Goal: Task Accomplishment & Management: Use online tool/utility

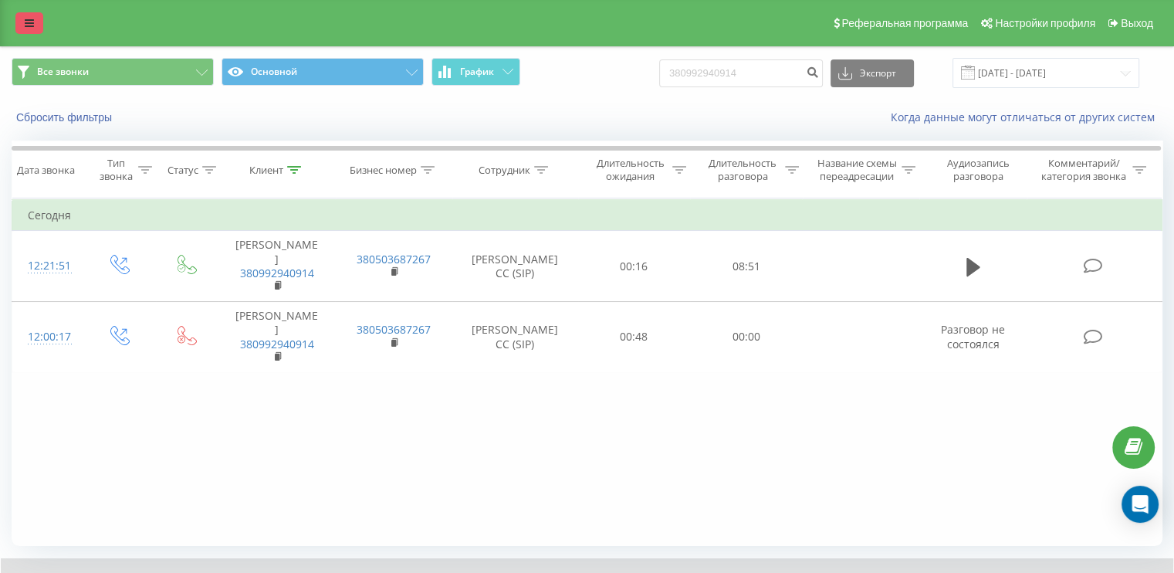
click at [20, 15] on link at bounding box center [29, 23] width 28 height 22
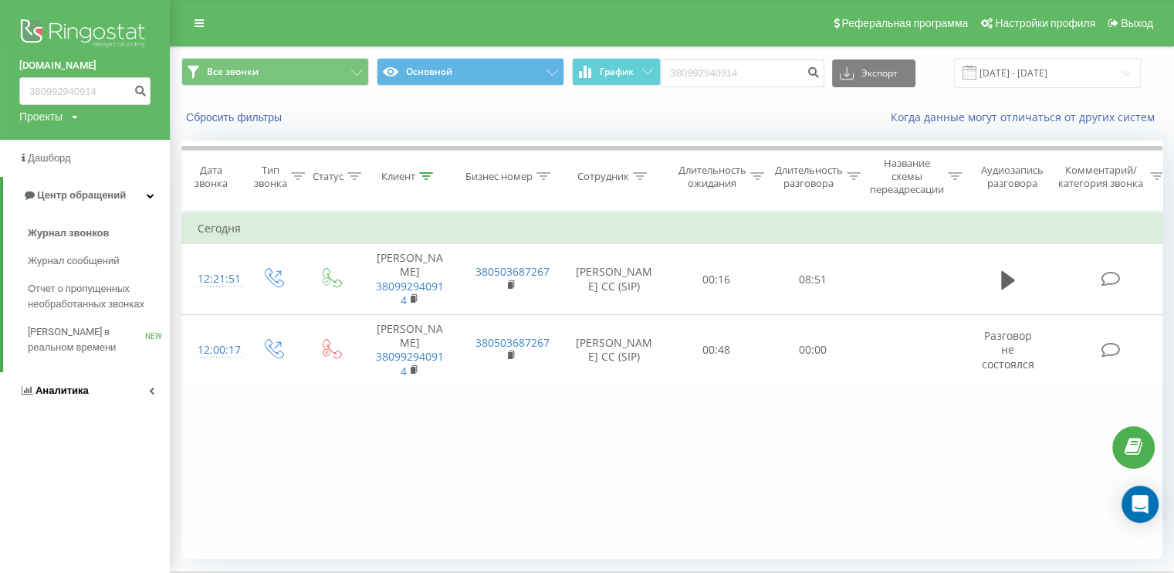
click at [149, 391] on icon at bounding box center [151, 391] width 5 height 8
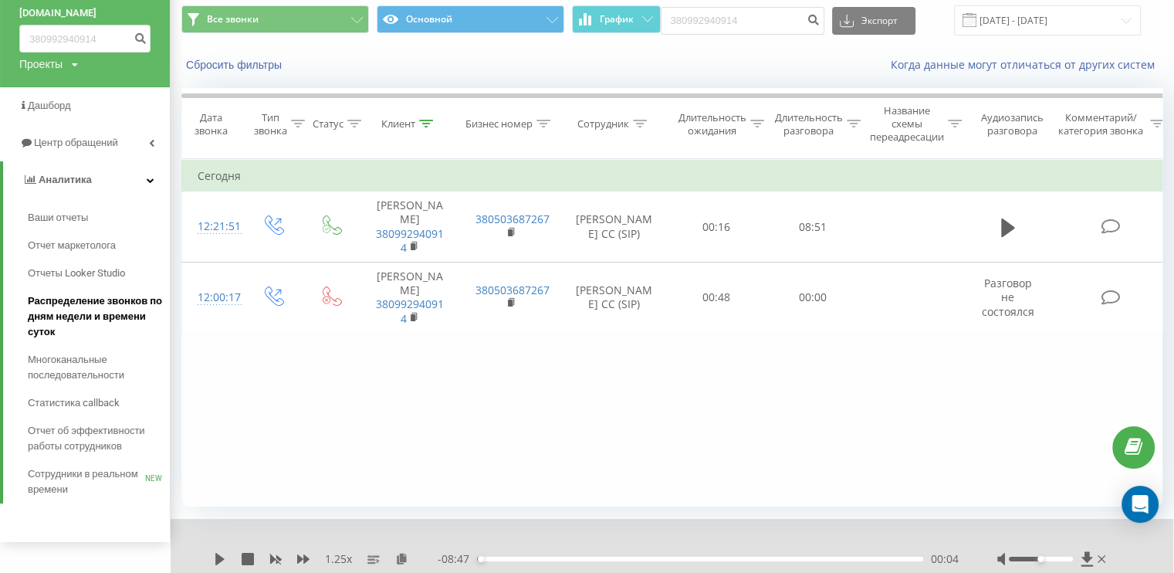
scroll to position [102, 0]
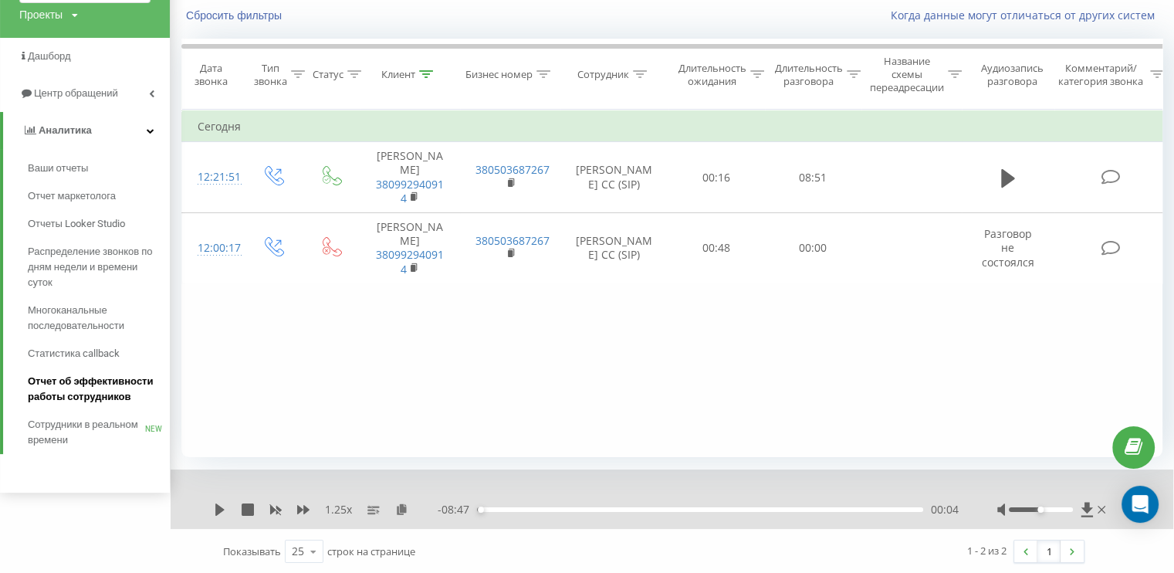
click at [74, 374] on span "Отчет об эффективности работы сотрудников" at bounding box center [95, 389] width 134 height 31
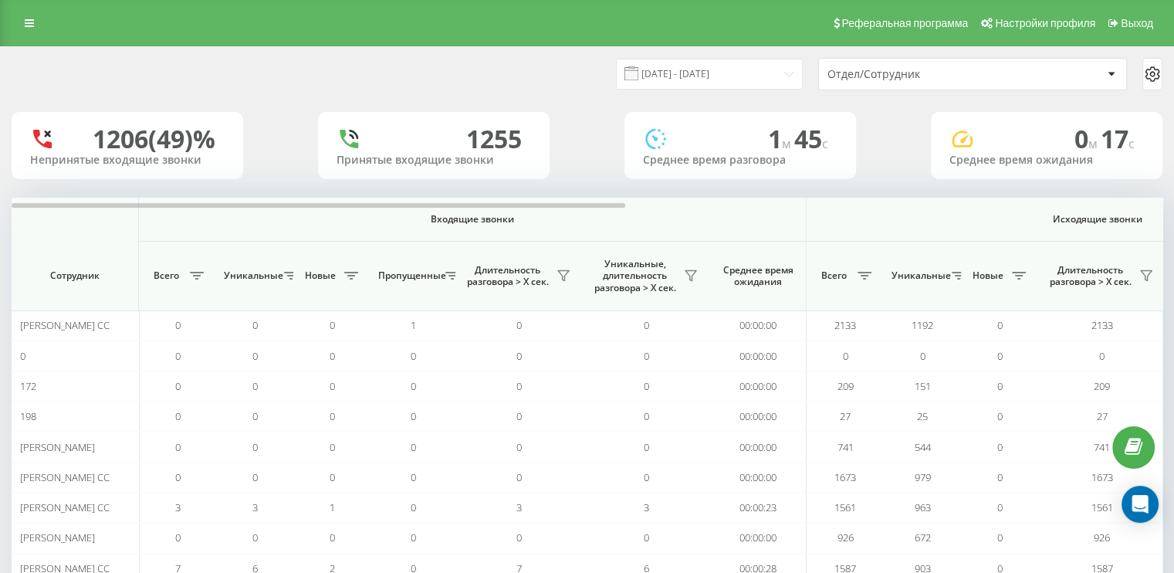
click at [990, 68] on div "Отдел/Сотрудник" at bounding box center [919, 74] width 184 height 13
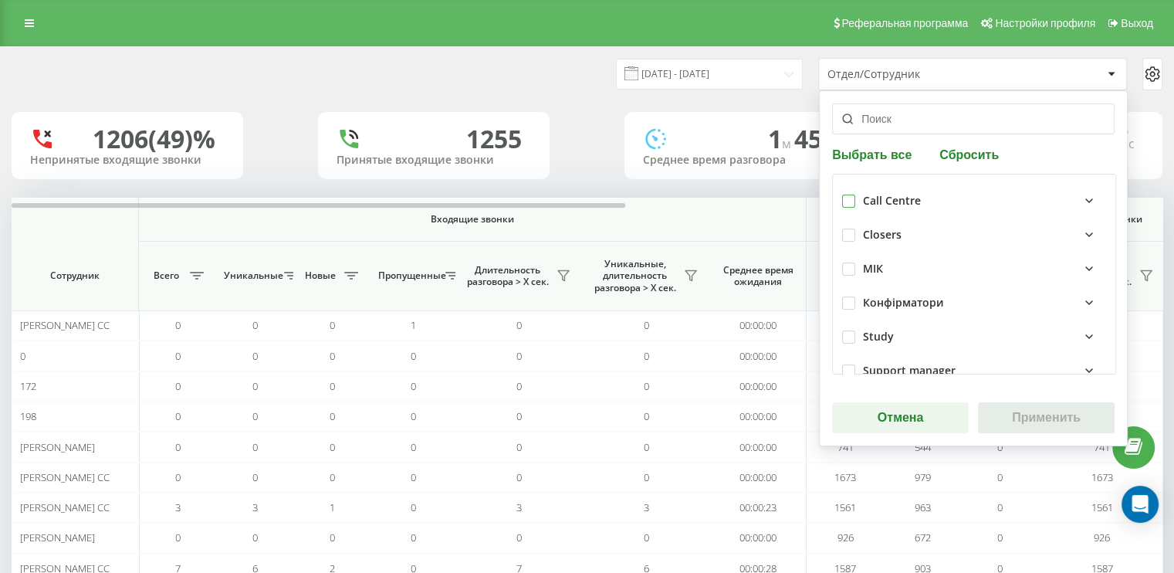
click at [842, 195] on label at bounding box center [848, 195] width 13 height 0
checkbox input "true"
click at [1040, 431] on button "Применить" at bounding box center [1046, 417] width 137 height 31
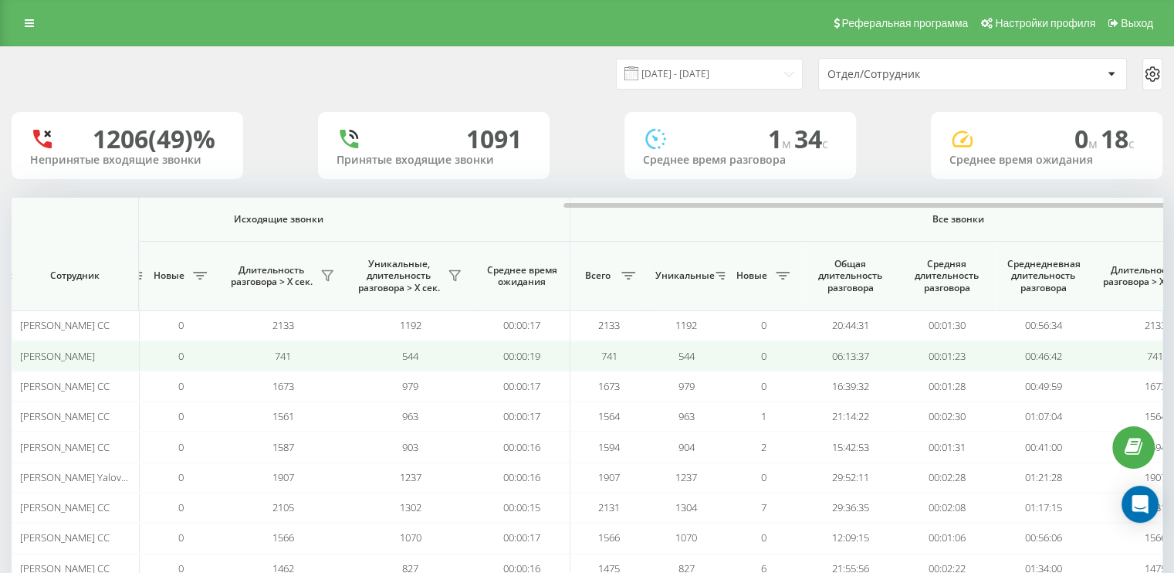
scroll to position [0, 1003]
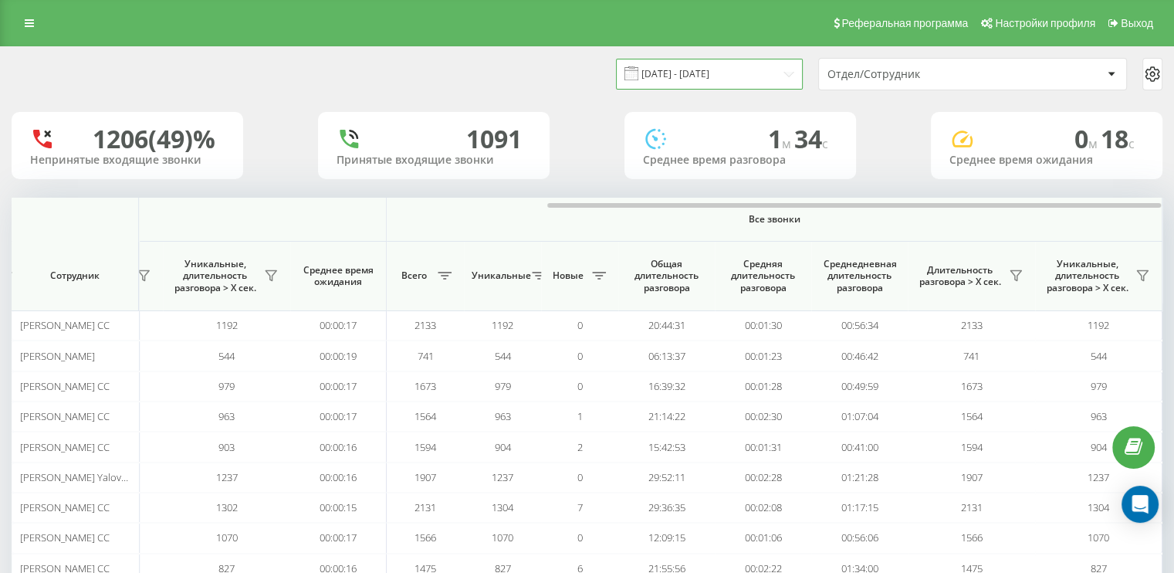
click at [783, 71] on input "19.08.2025 - 19.09.2025" at bounding box center [709, 74] width 187 height 30
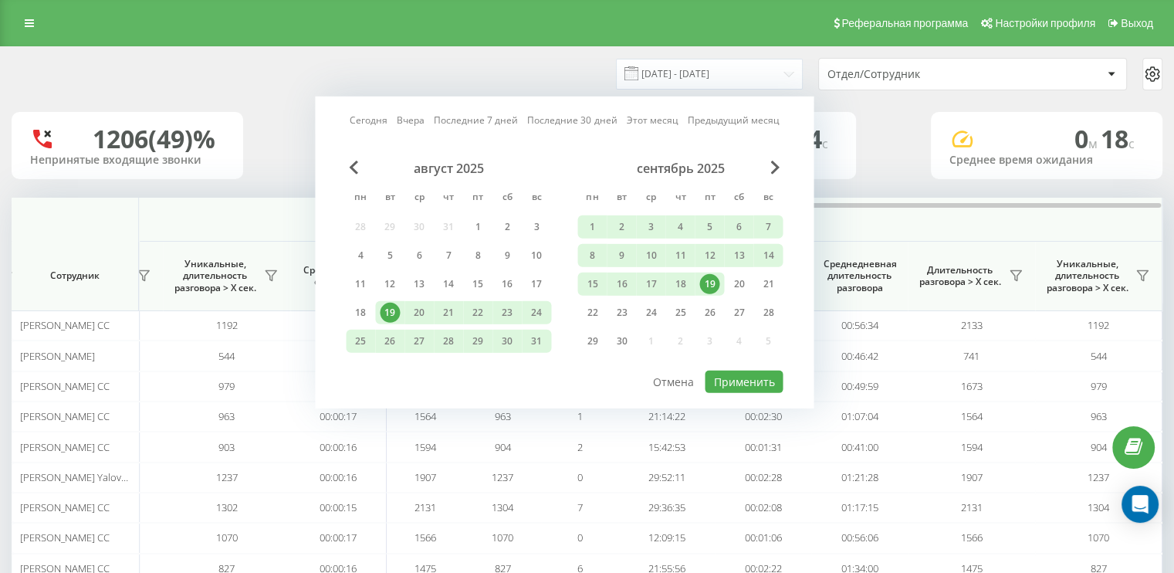
click at [711, 282] on div "19" at bounding box center [709, 284] width 20 height 20
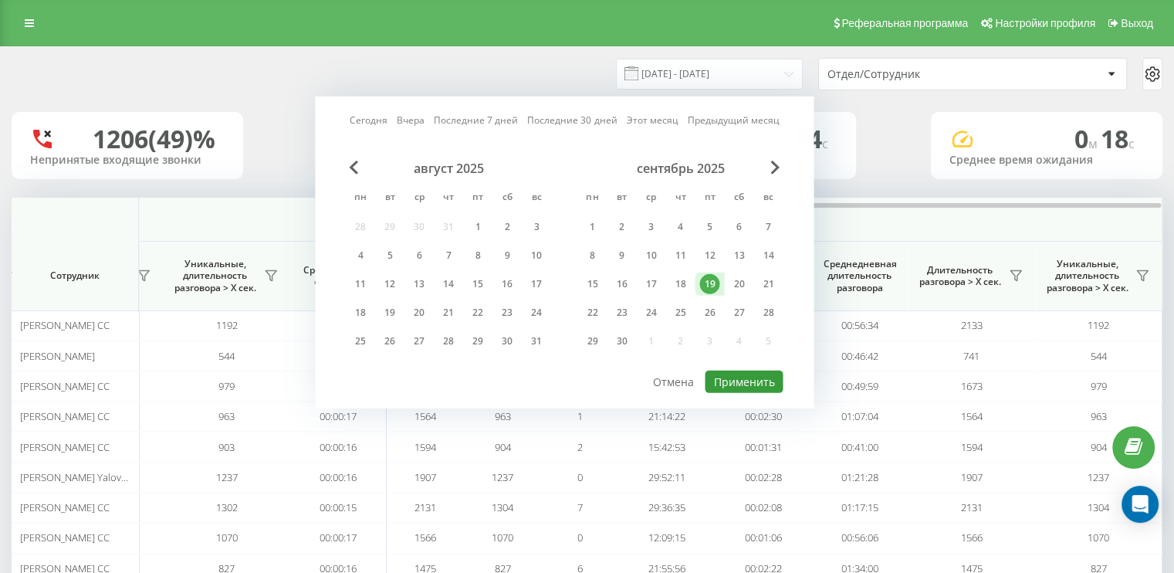
click at [766, 379] on button "Применить" at bounding box center [744, 381] width 78 height 22
type input "19.09.2025 - 19.09.2025"
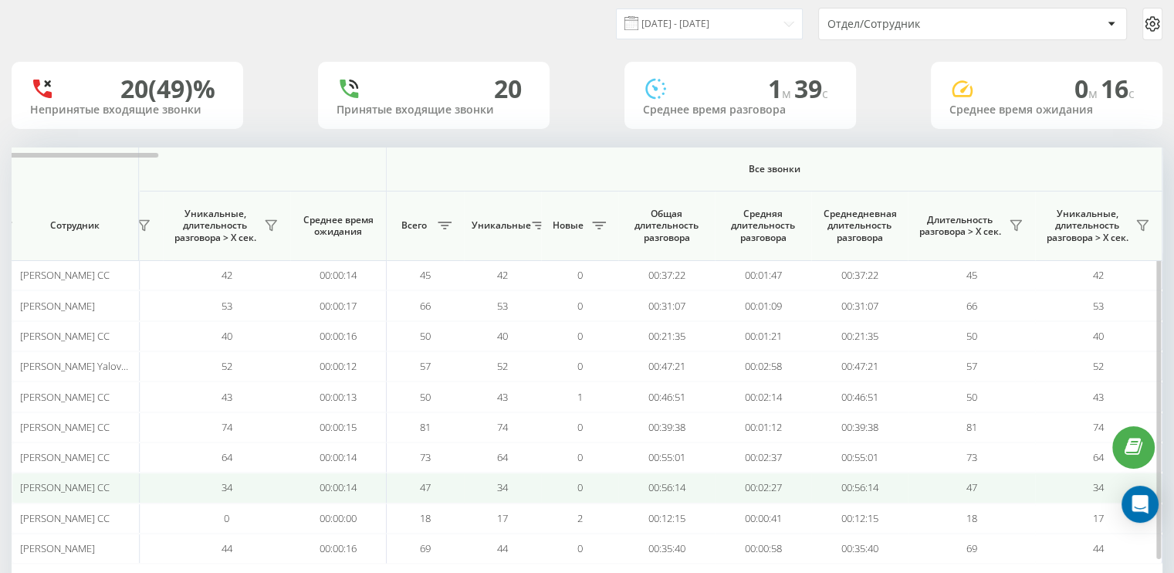
scroll to position [77, 0]
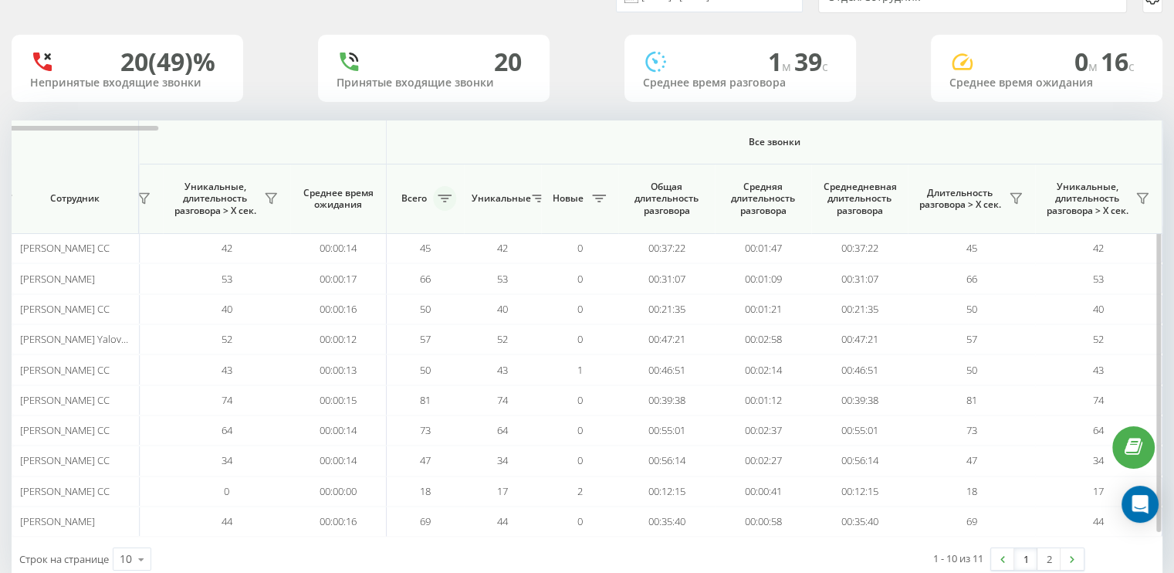
click at [448, 192] on button at bounding box center [444, 198] width 23 height 25
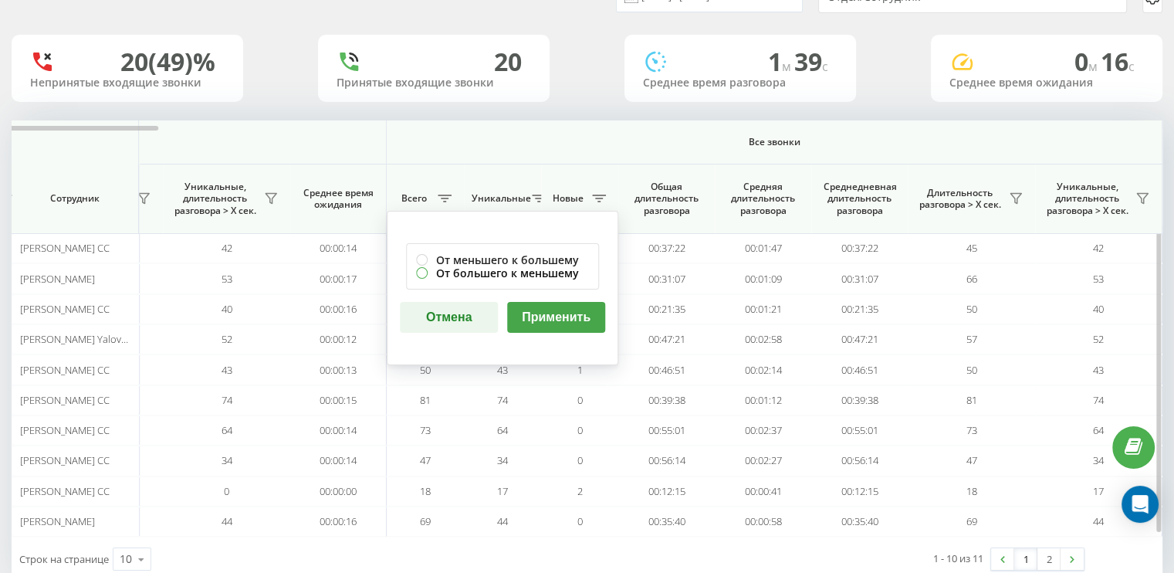
click at [425, 273] on label "От большего к меньшему" at bounding box center [502, 272] width 173 height 13
radio input "true"
click at [549, 320] on button "Применить" at bounding box center [556, 317] width 98 height 31
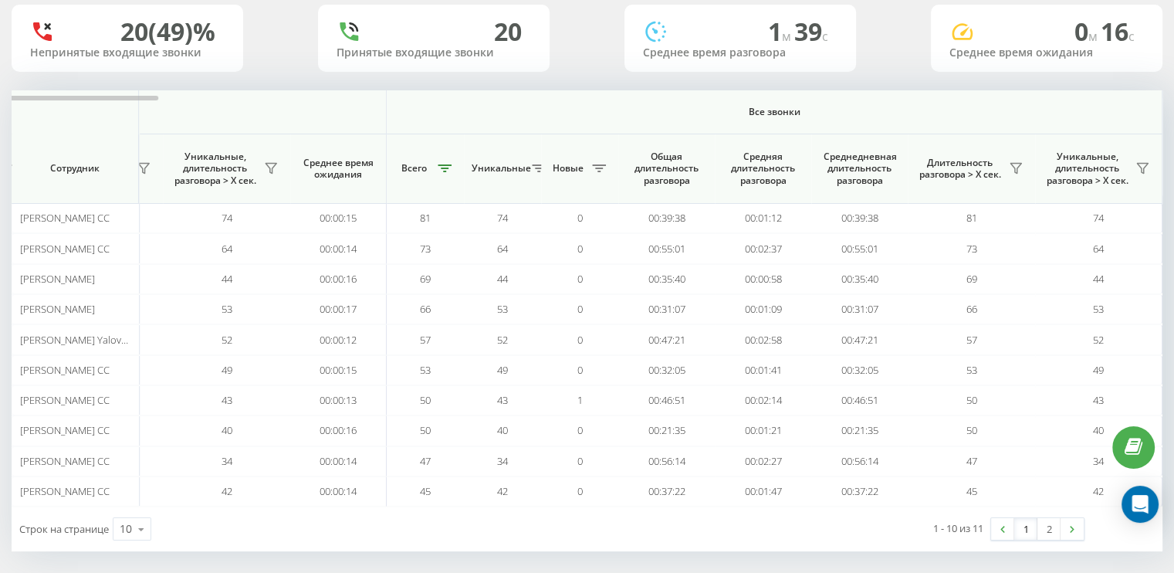
scroll to position [113, 0]
